Goal: Information Seeking & Learning: Check status

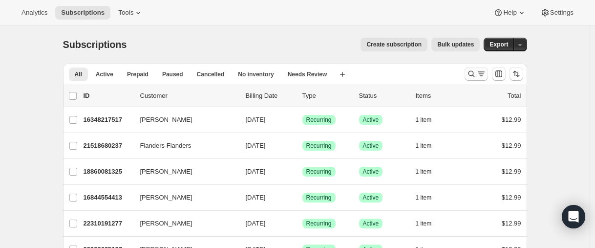
click at [468, 72] on icon "Search and filter results" at bounding box center [471, 74] width 10 height 10
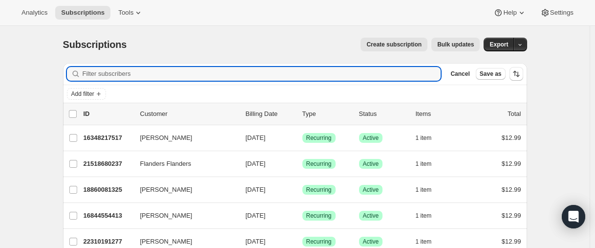
paste input "[EMAIL_ADDRESS][DOMAIN_NAME]"
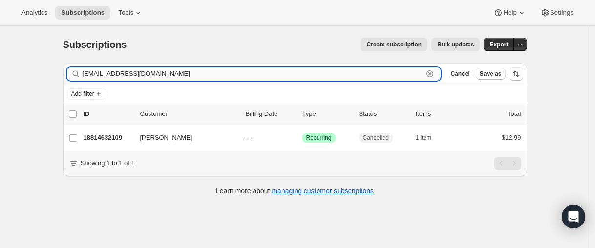
click at [170, 71] on input "[EMAIL_ADDRESS][DOMAIN_NAME]" at bounding box center [253, 74] width 341 height 14
click at [149, 71] on input "[EMAIL_ADDRESS][DOMAIN_NAME]" at bounding box center [253, 74] width 341 height 14
paste input "19506364589"
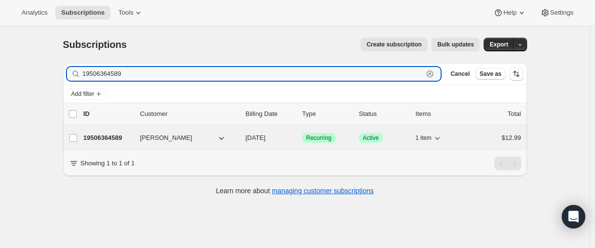
type input "19506364589"
click at [106, 137] on p "19506364589" at bounding box center [107, 138] width 49 height 10
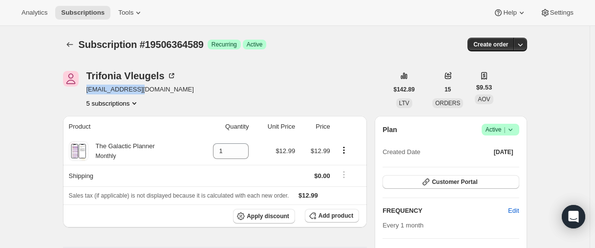
drag, startPoint x: 139, startPoint y: 89, endPoint x: 86, endPoint y: 93, distance: 52.9
click at [86, 93] on div "[PERSON_NAME] [EMAIL_ADDRESS][DOMAIN_NAME] 5 subscriptions" at bounding box center [225, 89] width 325 height 37
copy span "[EMAIL_ADDRESS][DOMAIN_NAME]"
click at [69, 40] on icon "Subscriptions" at bounding box center [70, 45] width 10 height 10
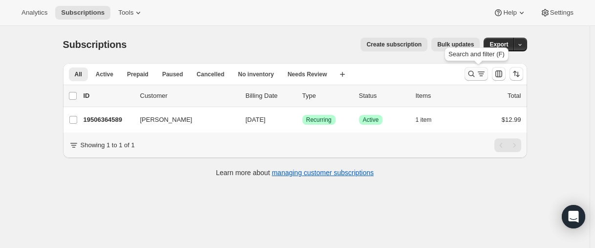
click at [472, 72] on icon "Search and filter results" at bounding box center [471, 74] width 10 height 10
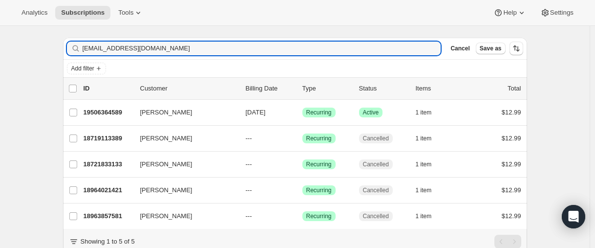
scroll to position [20, 0]
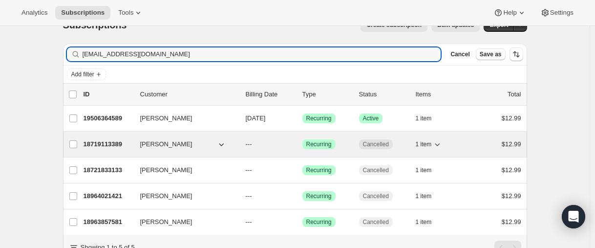
type input "[EMAIL_ADDRESS][DOMAIN_NAME]"
click at [102, 143] on p "18719113389" at bounding box center [107, 144] width 49 height 10
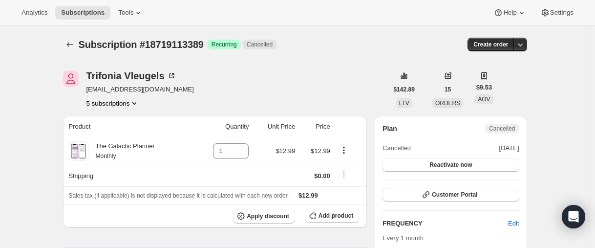
click at [95, 101] on button "5 subscriptions" at bounding box center [112, 103] width 53 height 10
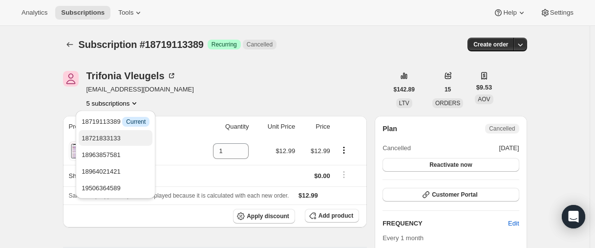
click at [93, 135] on span "18721833133" at bounding box center [101, 137] width 39 height 7
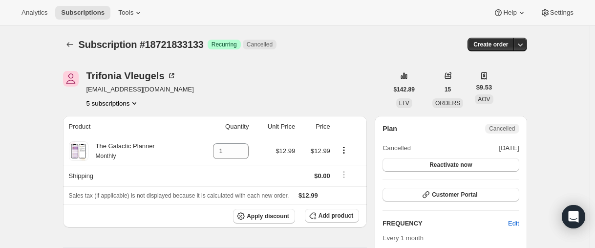
click at [86, 105] on div "[PERSON_NAME] [EMAIL_ADDRESS][DOMAIN_NAME] 5 subscriptions" at bounding box center [225, 89] width 325 height 37
click at [89, 105] on button "5 subscriptions" at bounding box center [112, 103] width 53 height 10
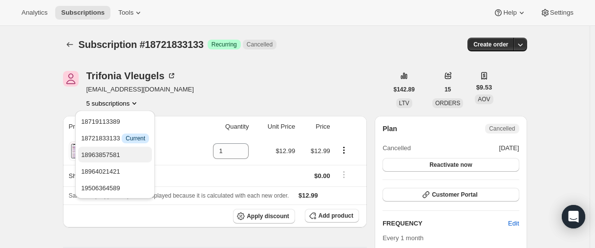
click at [97, 147] on button "18963857581" at bounding box center [115, 154] width 74 height 16
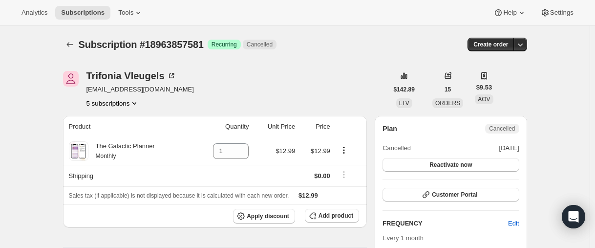
click at [88, 104] on button "5 subscriptions" at bounding box center [112, 103] width 53 height 10
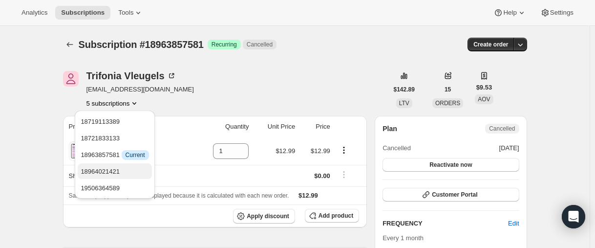
click at [100, 171] on span "18964021421" at bounding box center [100, 170] width 39 height 7
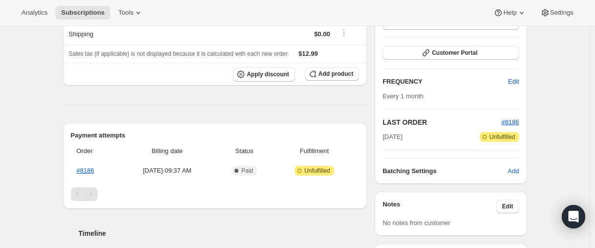
scroll to position [146, 0]
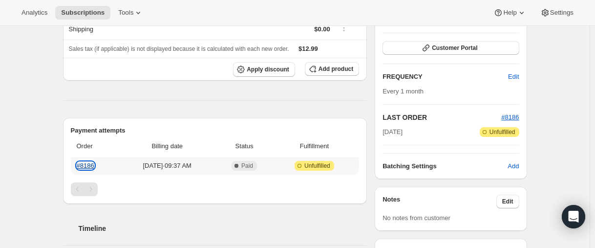
click at [93, 166] on link "#8186" at bounding box center [86, 165] width 18 height 7
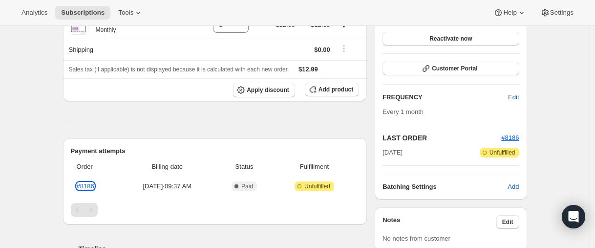
scroll to position [0, 0]
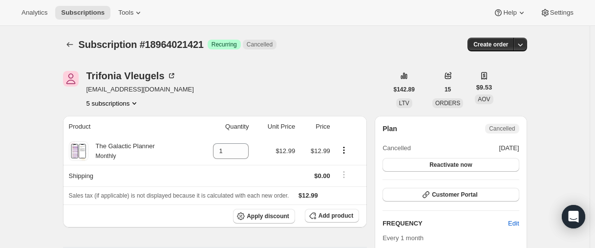
click at [108, 105] on button "5 subscriptions" at bounding box center [112, 103] width 53 height 10
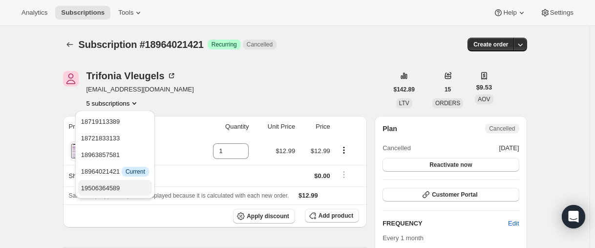
click at [99, 186] on span "19506364589" at bounding box center [100, 187] width 39 height 7
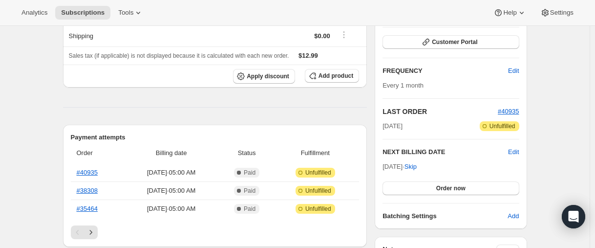
scroll to position [146, 0]
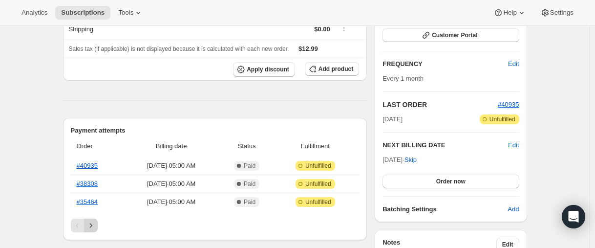
click at [96, 228] on icon "Next" at bounding box center [91, 225] width 10 height 10
click at [96, 226] on icon "Next" at bounding box center [91, 225] width 10 height 10
click at [96, 225] on icon "Next" at bounding box center [91, 225] width 10 height 10
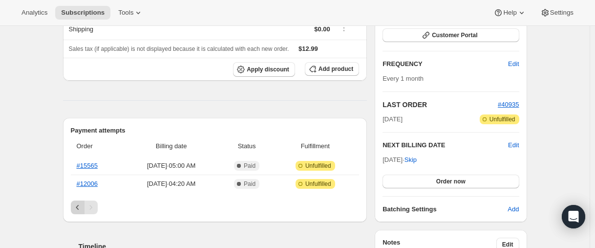
click at [79, 208] on icon "Previous" at bounding box center [78, 207] width 10 height 10
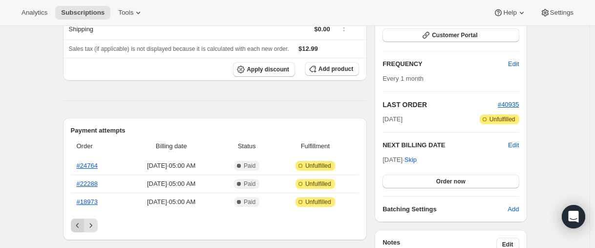
click at [80, 220] on button "Previous" at bounding box center [78, 225] width 14 height 14
click at [79, 228] on icon "Previous" at bounding box center [78, 225] width 10 height 10
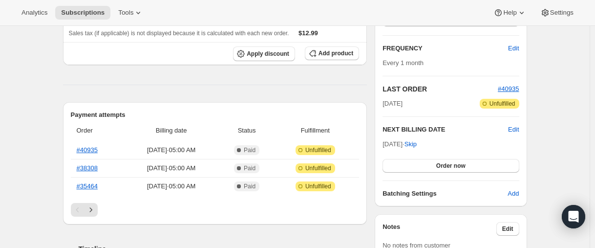
scroll to position [244, 0]
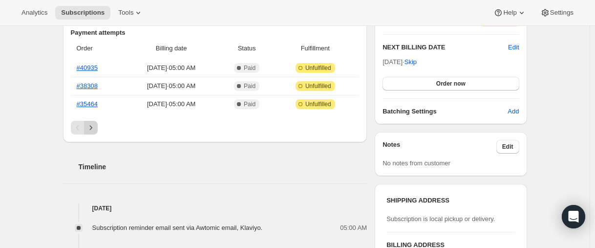
click at [92, 125] on icon "Next" at bounding box center [91, 128] width 10 height 10
click at [93, 125] on icon "Next" at bounding box center [91, 128] width 10 height 10
click at [94, 126] on icon "Next" at bounding box center [91, 128] width 10 height 10
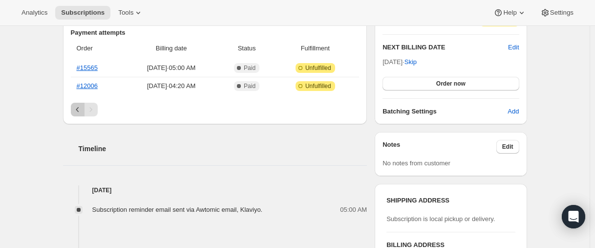
click at [77, 113] on icon "Previous" at bounding box center [78, 109] width 10 height 10
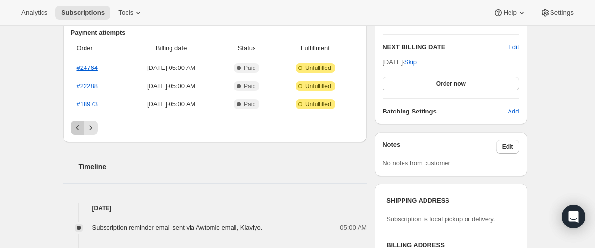
click at [76, 130] on icon "Previous" at bounding box center [78, 128] width 10 height 10
click at [90, 128] on icon "Next" at bounding box center [91, 128] width 10 height 10
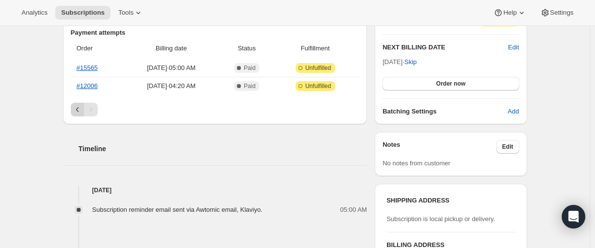
click at [76, 112] on icon "Previous" at bounding box center [78, 109] width 10 height 10
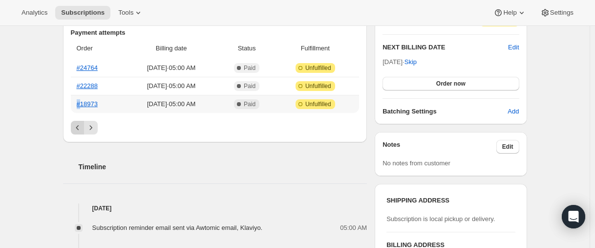
click at [76, 112] on th "#18973" at bounding box center [97, 104] width 53 height 18
click at [81, 125] on icon "Previous" at bounding box center [78, 128] width 10 height 10
click at [81, 125] on div "Pagination" at bounding box center [78, 128] width 14 height 14
click at [50, 121] on div "Subscription #19506364589. This page is ready Subscription #19506364589 Success…" at bounding box center [294, 158] width 589 height 752
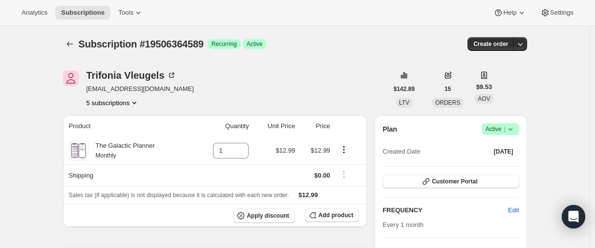
scroll to position [0, 0]
click at [73, 42] on icon "Subscriptions" at bounding box center [70, 45] width 10 height 10
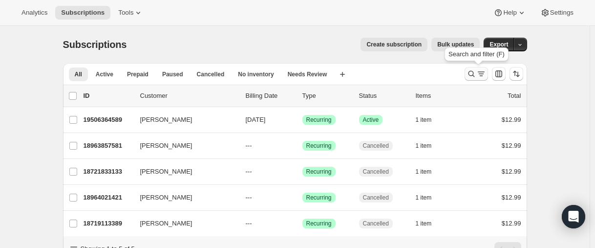
click at [473, 74] on icon "Search and filter results" at bounding box center [471, 74] width 10 height 10
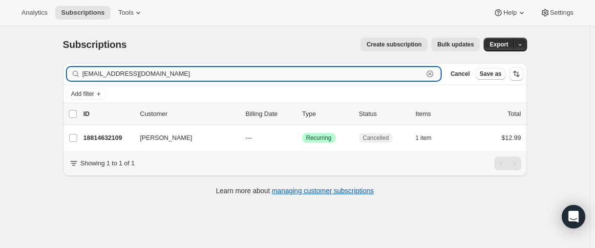
click at [159, 75] on input "[EMAIL_ADDRESS][DOMAIN_NAME]" at bounding box center [253, 74] width 341 height 14
paste input "@[DOMAIN_NAME]"
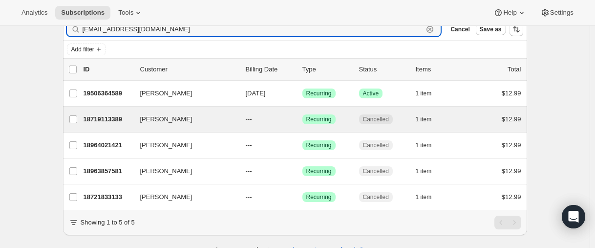
scroll to position [49, 0]
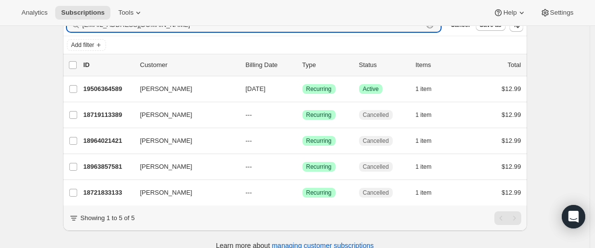
type input "[EMAIL_ADDRESS][DOMAIN_NAME]"
